Goal: Information Seeking & Learning: Learn about a topic

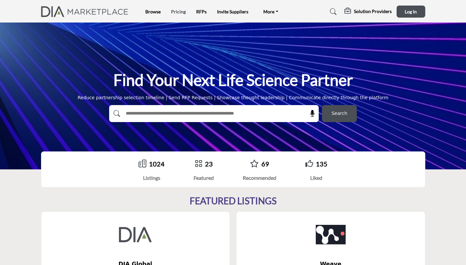
click at [180, 11] on link "Pricing" at bounding box center [178, 12] width 15 height 6
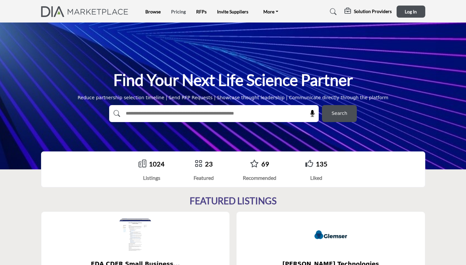
click at [177, 10] on link "Pricing" at bounding box center [178, 12] width 15 height 6
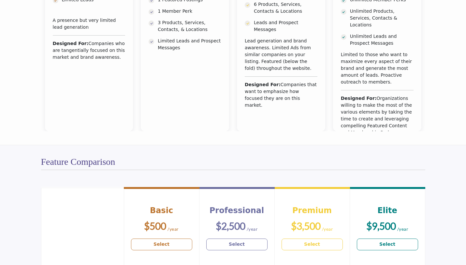
scroll to position [112, 0]
